Goal: Task Accomplishment & Management: Complete application form

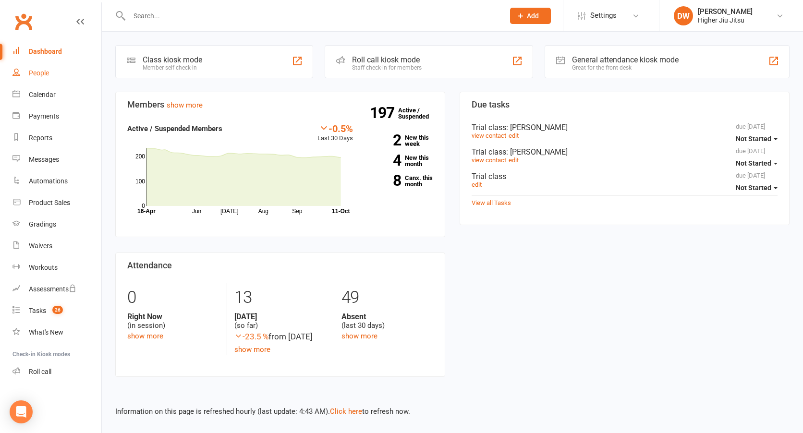
click at [36, 77] on link "People" at bounding box center [56, 73] width 89 height 22
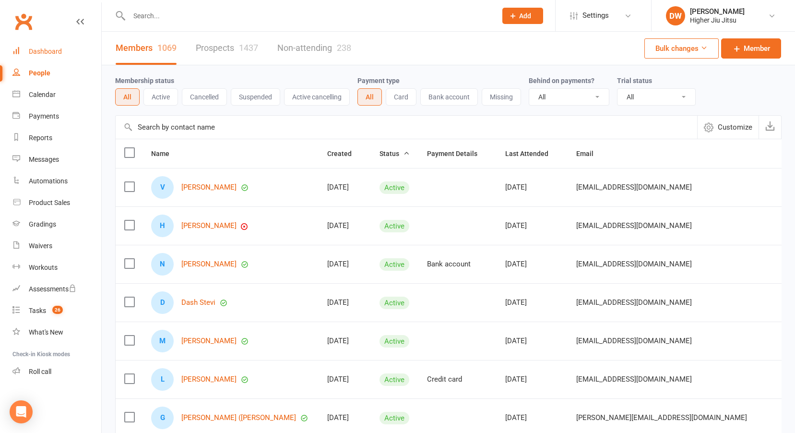
click at [58, 53] on div "Dashboard" at bounding box center [45, 52] width 33 height 8
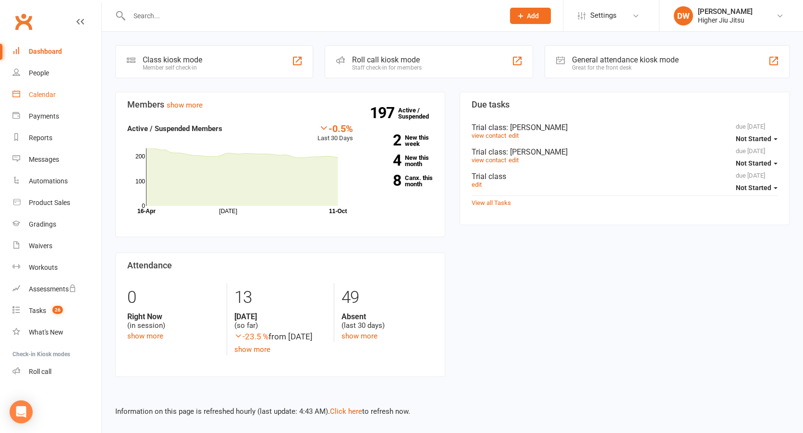
click at [52, 102] on link "Calendar" at bounding box center [56, 95] width 89 height 22
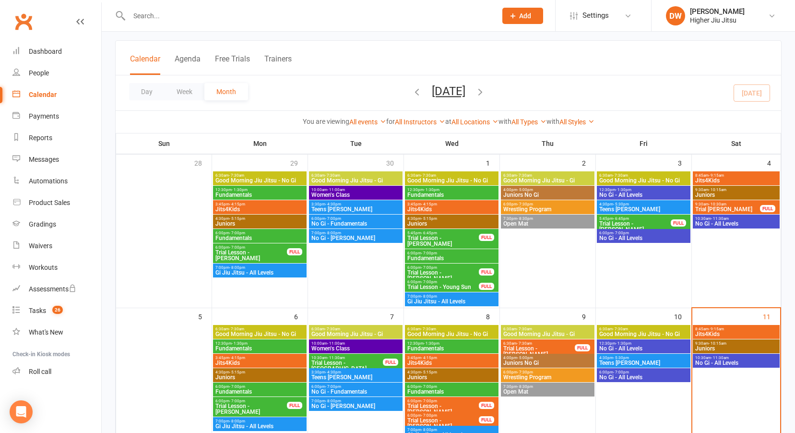
scroll to position [96, 0]
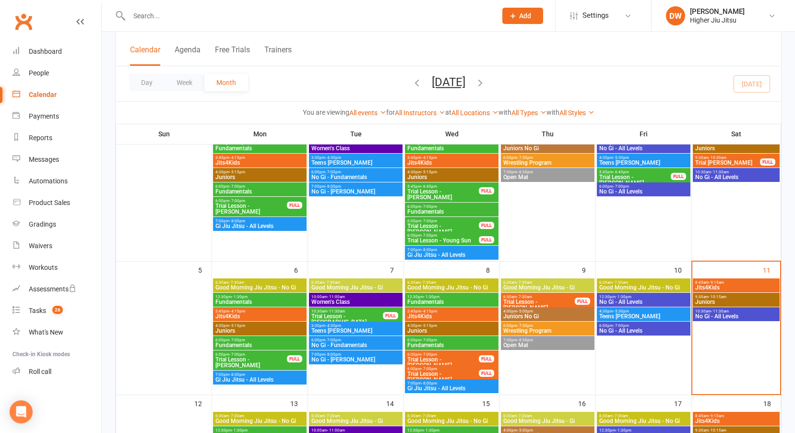
click at [712, 282] on span "- 9:15am" at bounding box center [716, 282] width 15 height 4
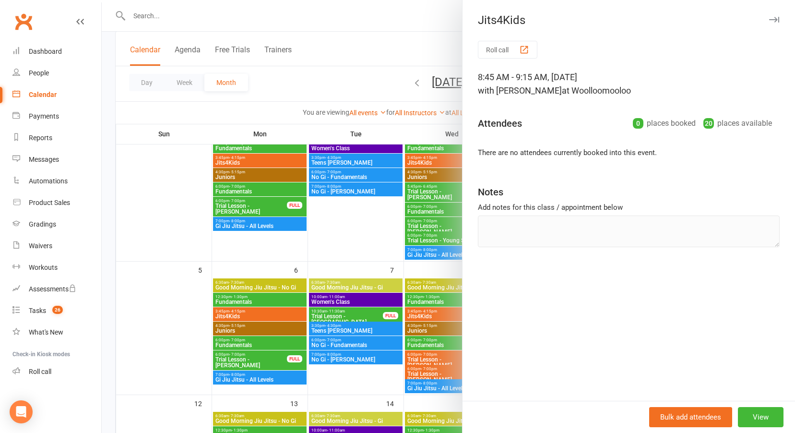
click at [769, 21] on icon "button" at bounding box center [774, 20] width 10 height 6
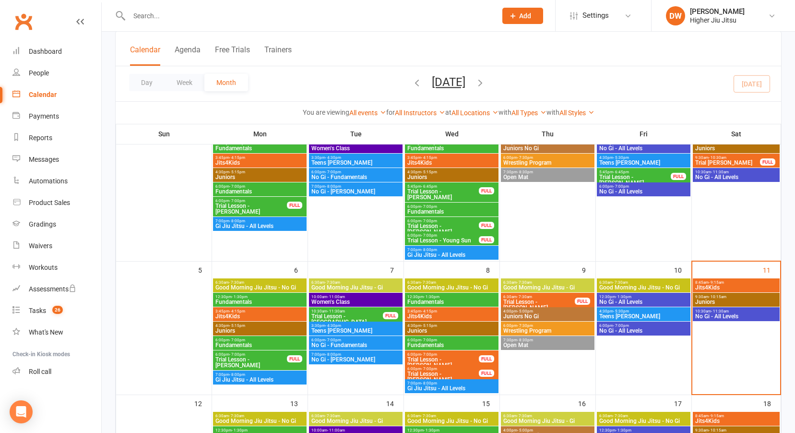
click at [717, 159] on div "9:30am - 10:30am Trial Lesson - Yoon Na FULL" at bounding box center [736, 161] width 87 height 14
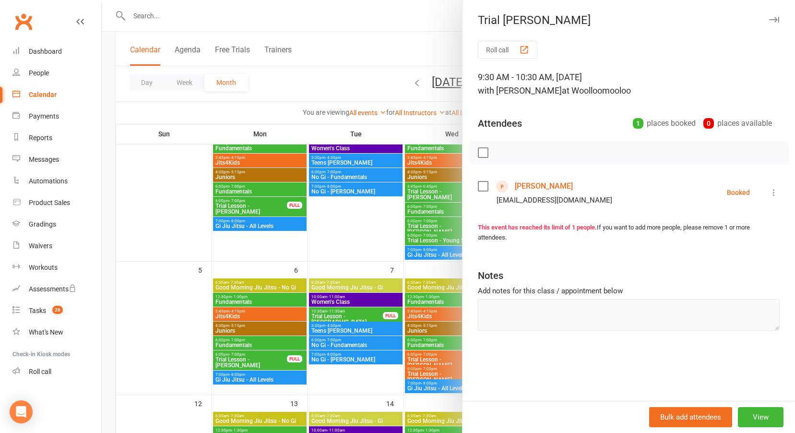
click at [771, 21] on icon "button" at bounding box center [774, 20] width 10 height 6
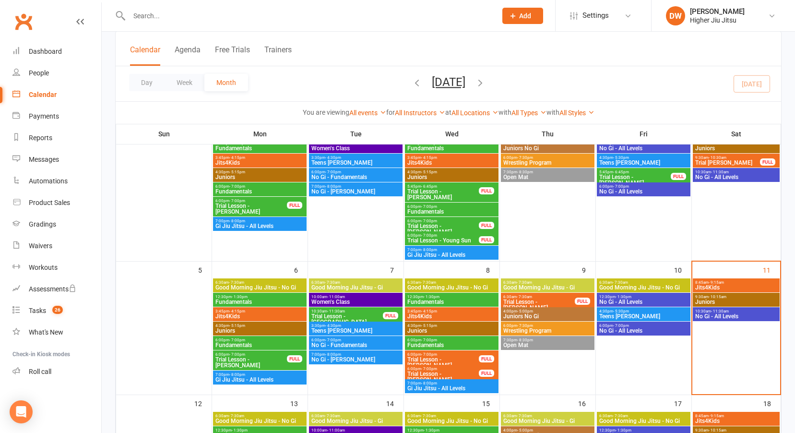
click at [333, 327] on span "- 4:30pm" at bounding box center [333, 326] width 16 height 4
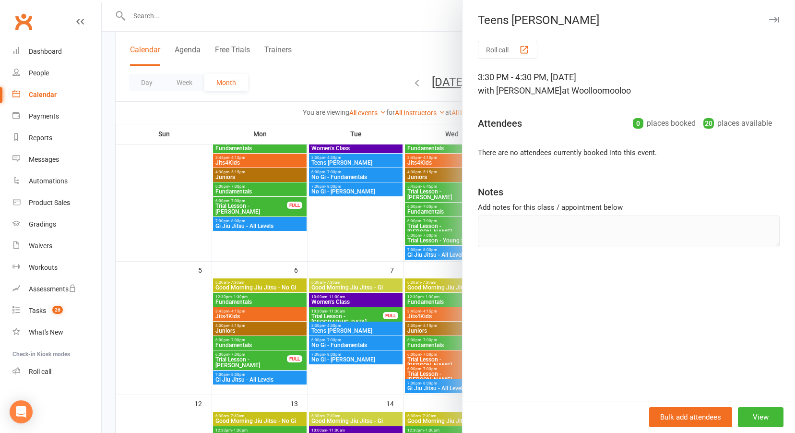
click at [340, 342] on div at bounding box center [449, 216] width 694 height 433
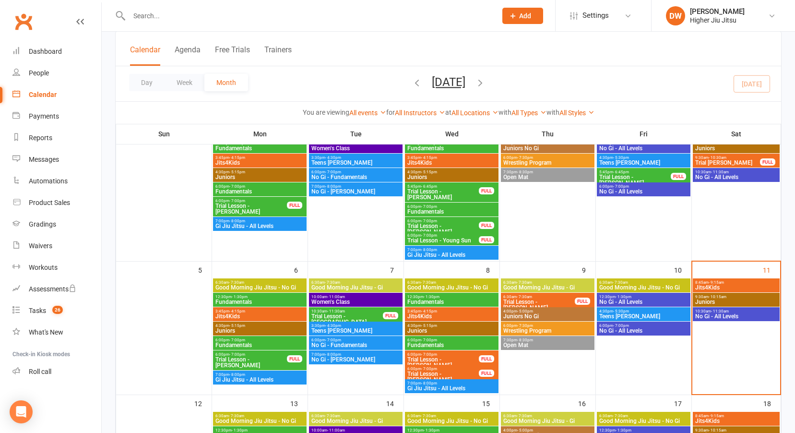
click at [243, 329] on span "Juniors" at bounding box center [260, 331] width 90 height 6
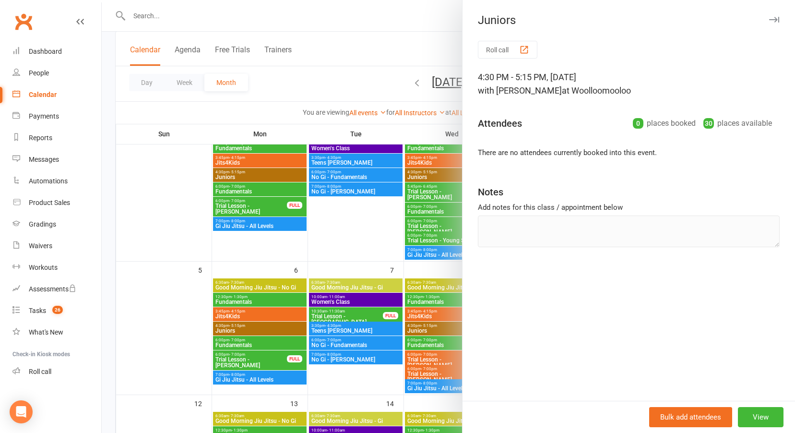
click at [243, 319] on div at bounding box center [449, 216] width 694 height 433
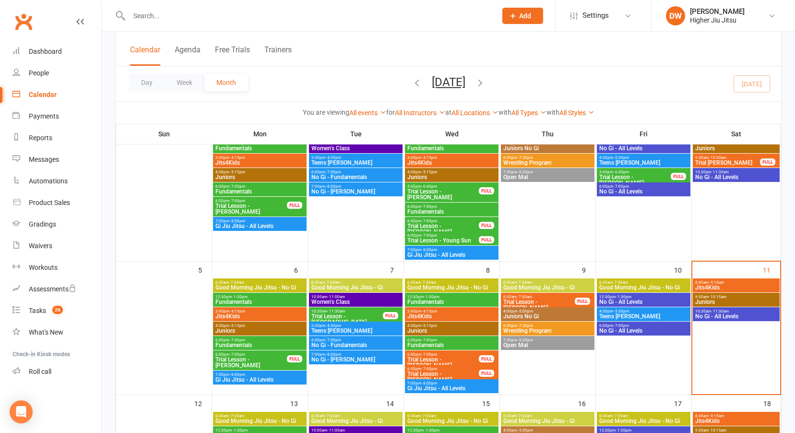
click at [230, 314] on span "Jits4Kids" at bounding box center [260, 316] width 90 height 6
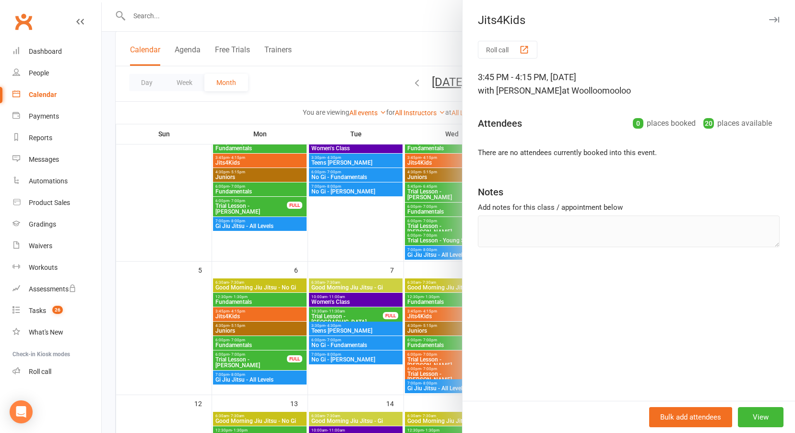
click at [230, 314] on div at bounding box center [449, 216] width 694 height 433
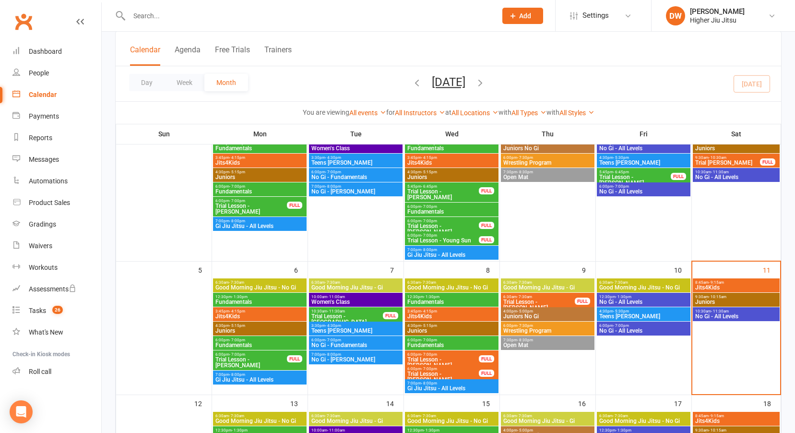
click at [428, 315] on span "Jits4Kids" at bounding box center [452, 316] width 90 height 6
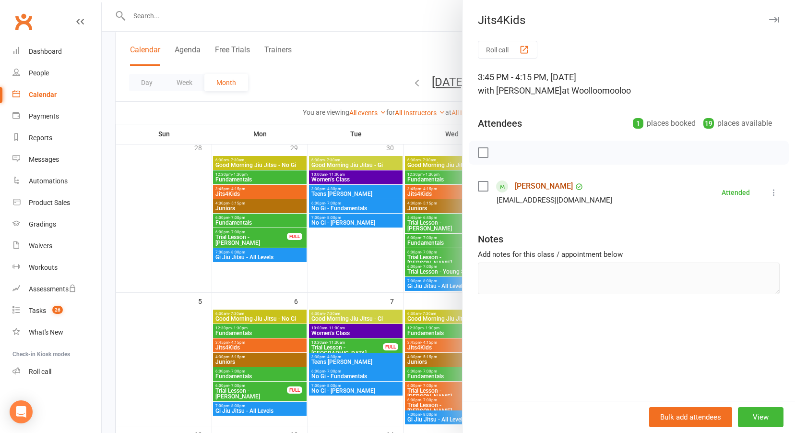
scroll to position [48, 0]
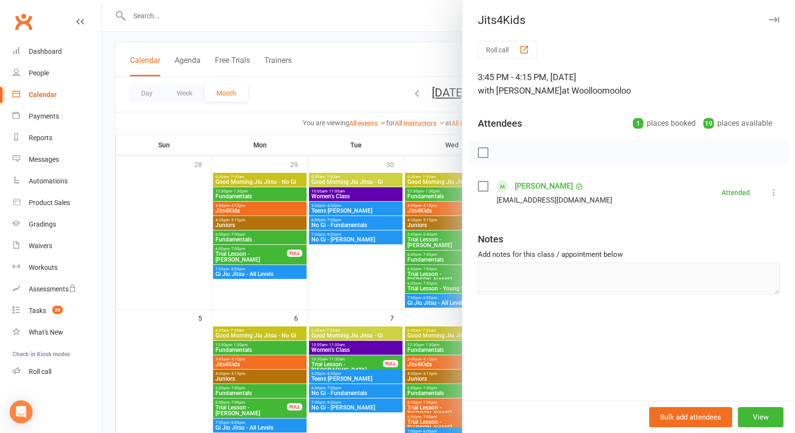
click at [526, 189] on link "[PERSON_NAME]" at bounding box center [544, 186] width 58 height 15
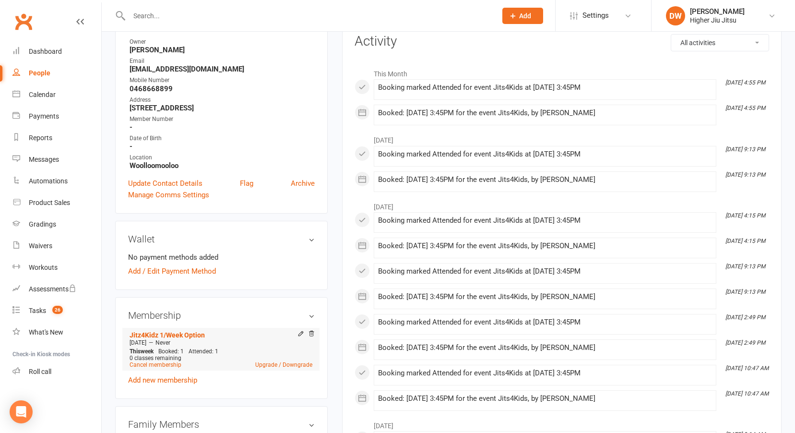
scroll to position [240, 0]
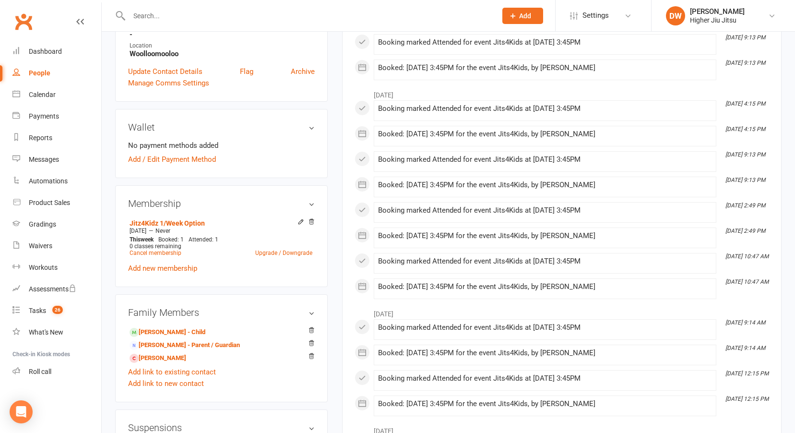
click at [140, 15] on input "text" at bounding box center [308, 15] width 364 height 13
type input "k"
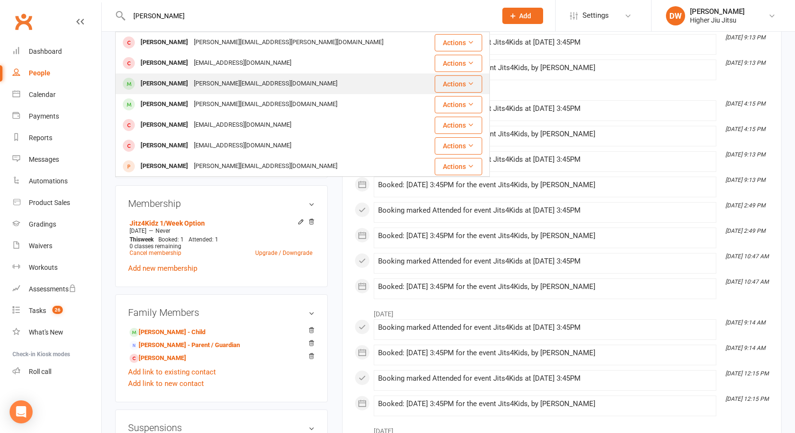
type input "martin e"
click at [191, 79] on div "Martin Elkanovich" at bounding box center [164, 84] width 53 height 14
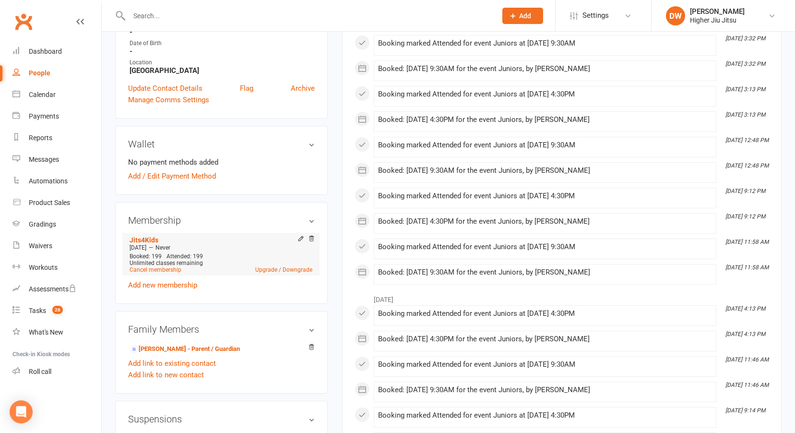
scroll to position [240, 0]
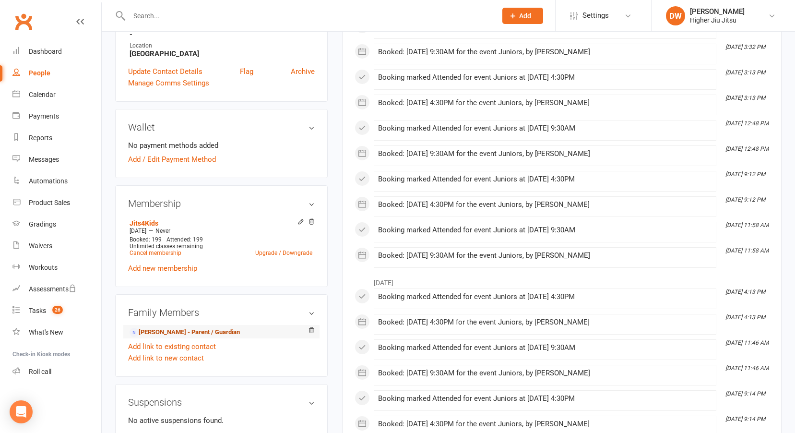
click at [200, 331] on link "Eugene Elkanovich - Parent / Guardian" at bounding box center [185, 332] width 110 height 10
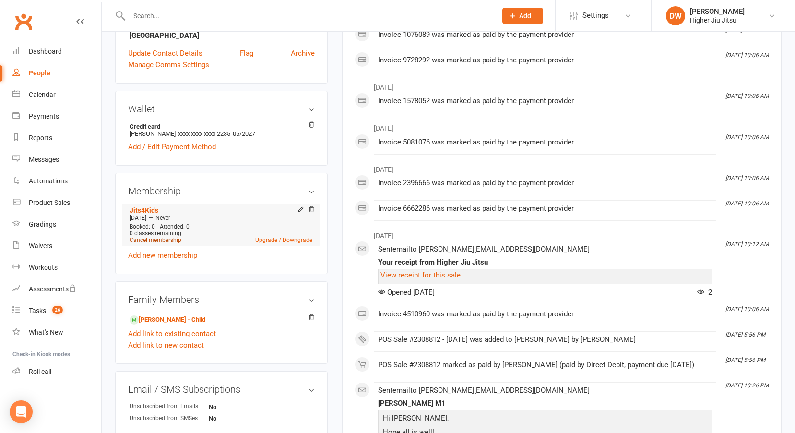
scroll to position [240, 0]
click at [151, 208] on link "Jits4Kids" at bounding box center [144, 209] width 29 height 8
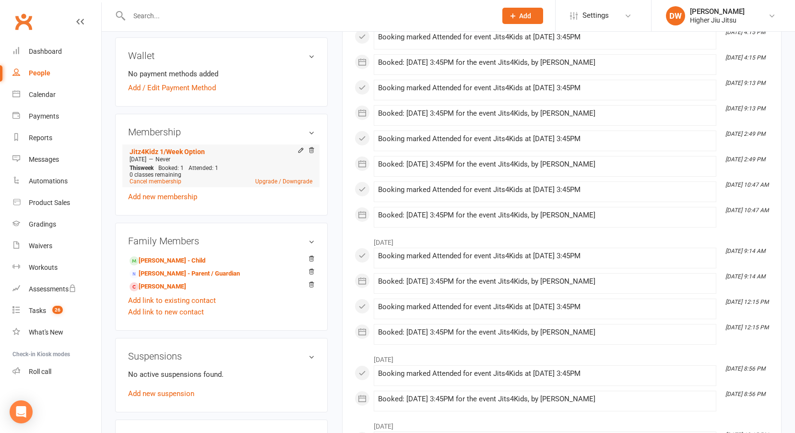
scroll to position [288, 0]
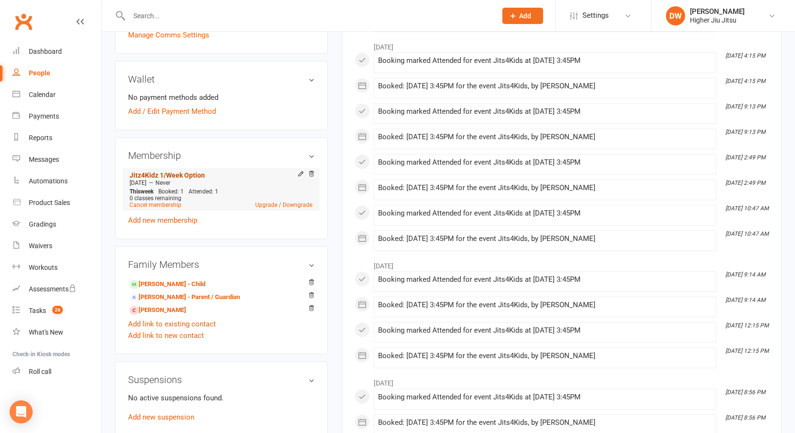
click at [195, 173] on link "Jitz4Kidz 1/Week Option" at bounding box center [167, 175] width 75 height 8
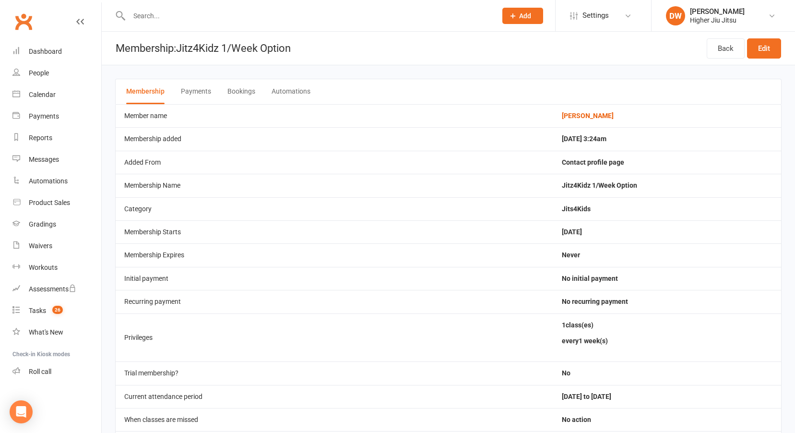
click at [194, 88] on button "Payments" at bounding box center [196, 91] width 30 height 25
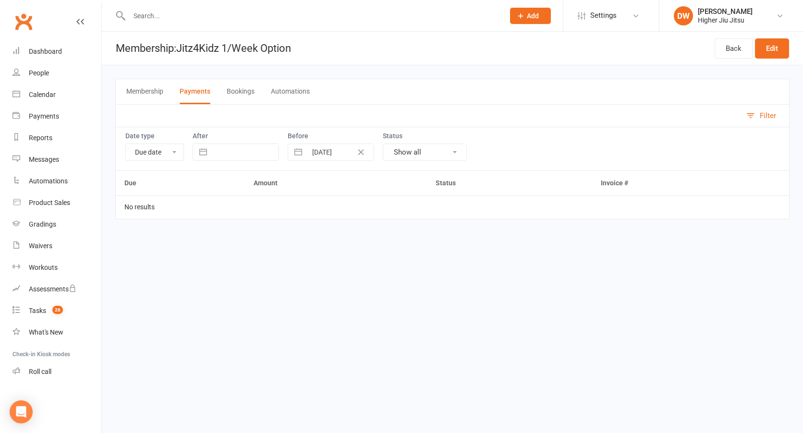
click at [155, 78] on main "Membership Payments Bookings Automations Filter Date type Due date Date paid Da…" at bounding box center [452, 149] width 701 height 168
click at [152, 88] on button "Membership" at bounding box center [144, 91] width 37 height 25
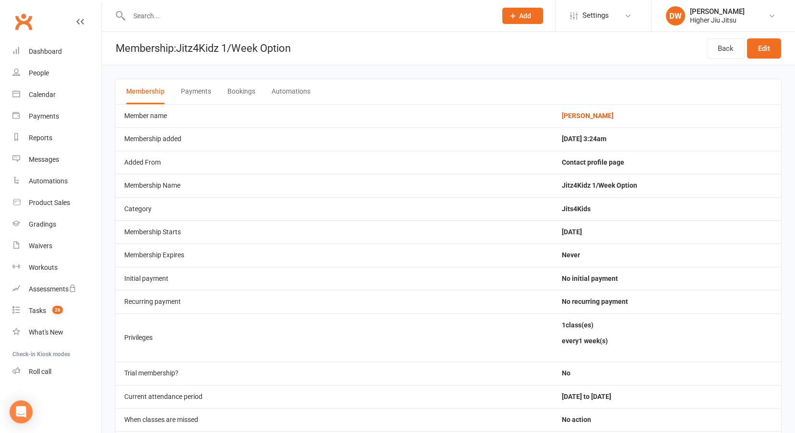
click at [77, 25] on link at bounding box center [80, 30] width 8 height 29
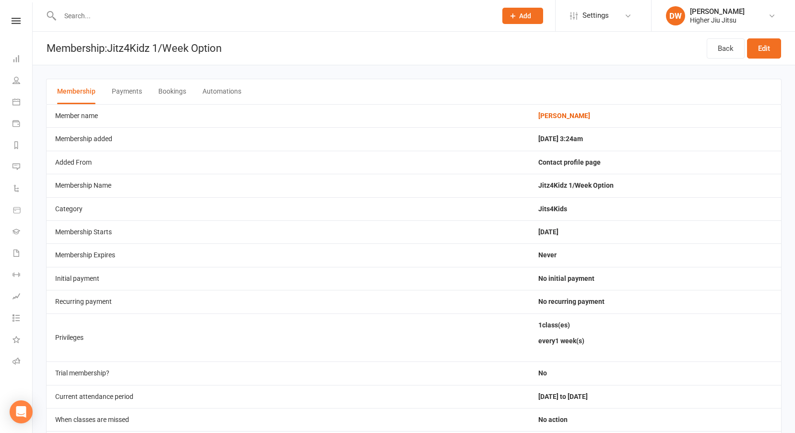
click at [21, 23] on link at bounding box center [16, 21] width 32 height 6
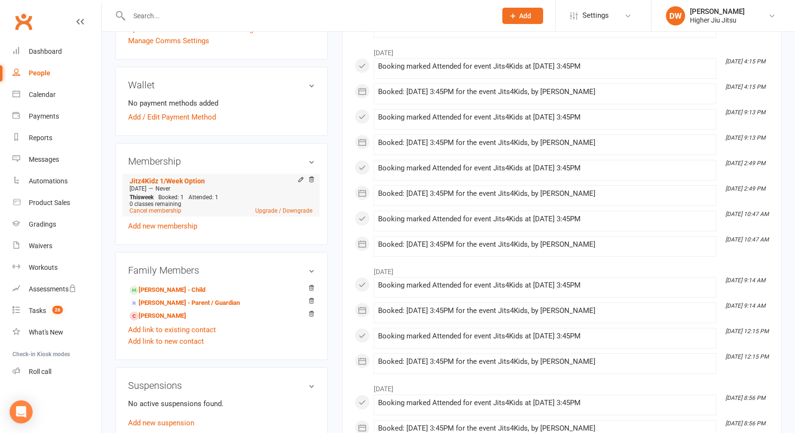
scroll to position [288, 0]
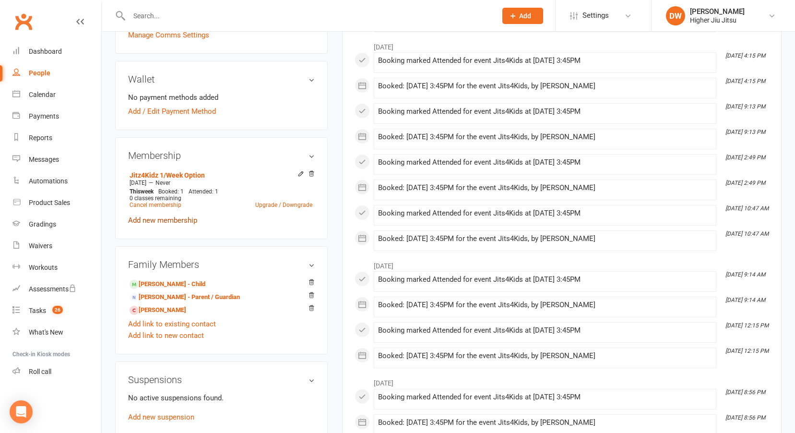
click at [189, 220] on link "Add new membership" at bounding box center [162, 220] width 69 height 9
click at [0, 0] on div "Loading" at bounding box center [0, 0] width 0 height 0
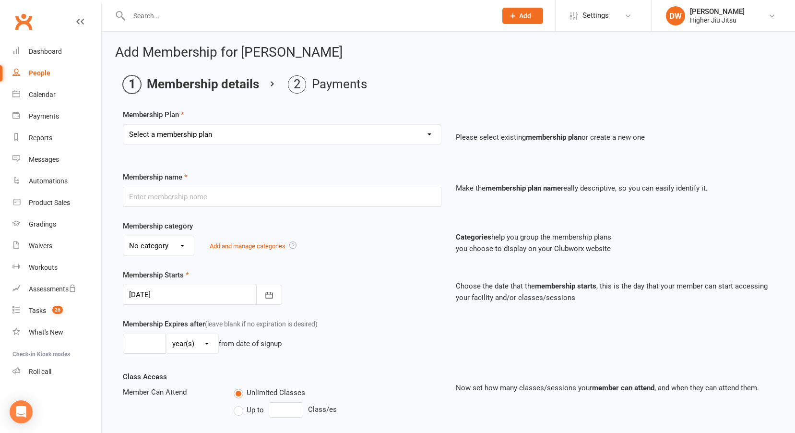
click at [326, 135] on select "Select a membership plan Create new Membership Plan Preliminary10Pass Flourish …" at bounding box center [282, 134] width 318 height 19
select select "38"
click at [123, 125] on select "Select a membership plan Create new Membership Plan Preliminary10Pass Flourish …" at bounding box center [282, 134] width 318 height 19
type input "Juniors 1/Week Option"
select select "4"
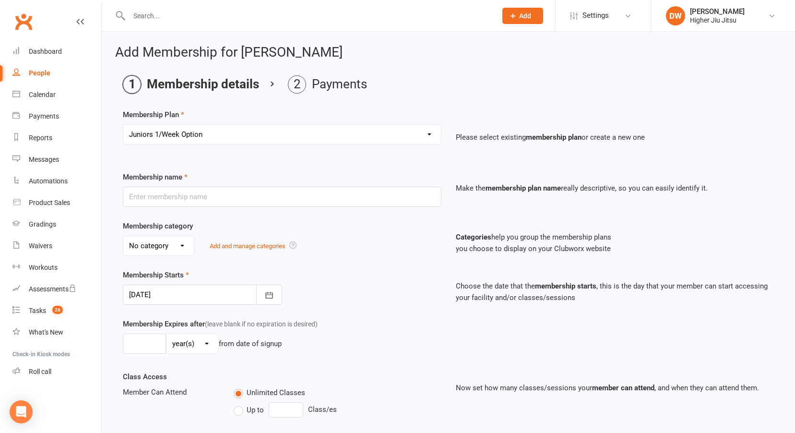
type input "0"
type input "1"
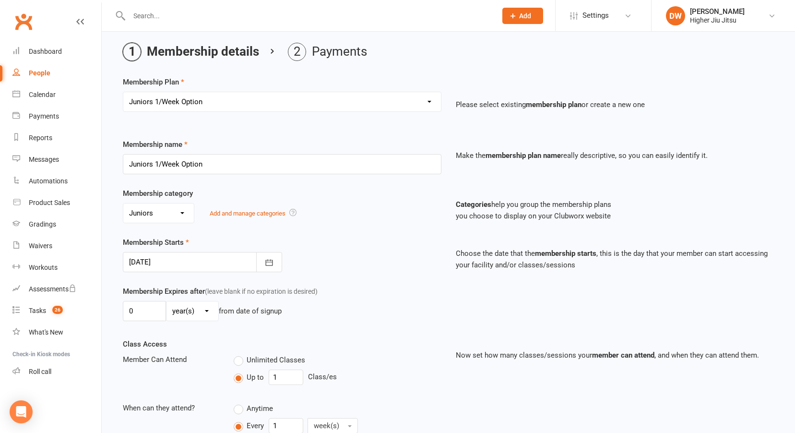
scroll to position [17, 0]
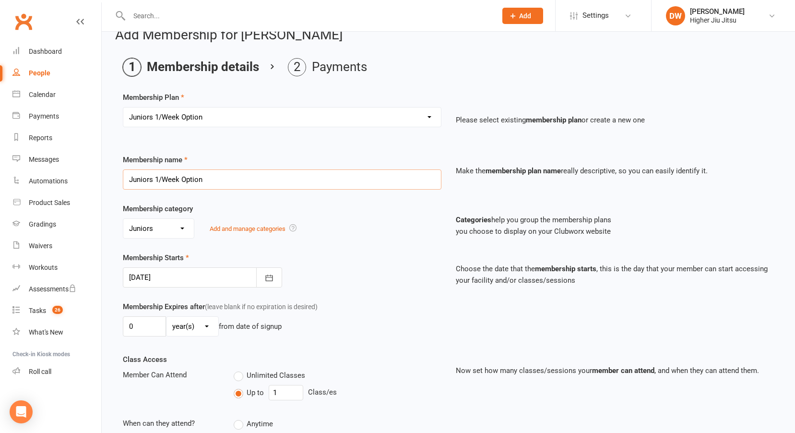
click at [205, 186] on input "Juniors 1/Week Option" at bounding box center [282, 179] width 319 height 20
click at [224, 185] on input "Juniors 1/Week Option" at bounding box center [282, 179] width 319 height 20
